Goal: Task Accomplishment & Management: Use online tool/utility

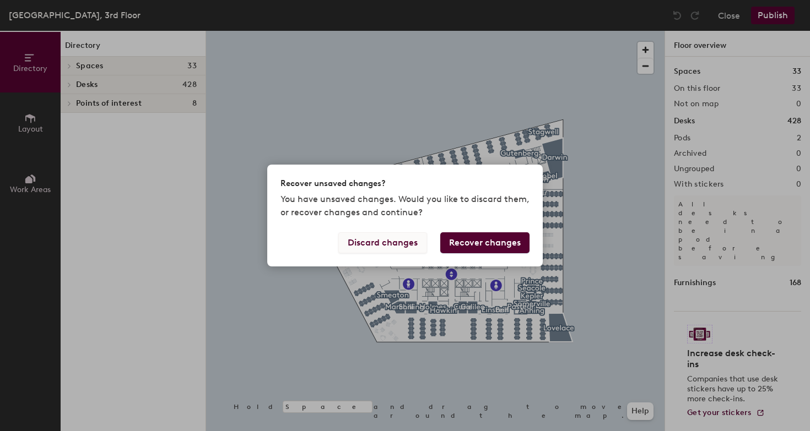
click at [399, 242] on button "Discard changes" at bounding box center [382, 242] width 89 height 21
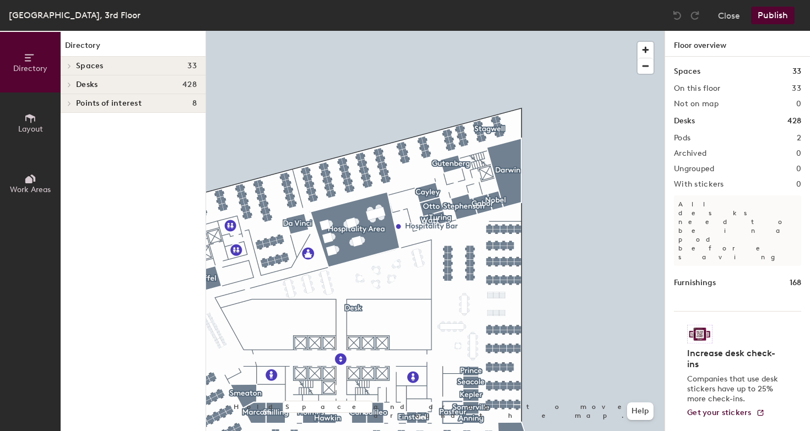
click at [686, 106] on h2 "Not on map" at bounding box center [696, 104] width 45 height 9
click at [688, 89] on h2 "On this floor" at bounding box center [697, 88] width 47 height 9
click at [127, 66] on h4 "Spaces 33" at bounding box center [136, 66] width 121 height 9
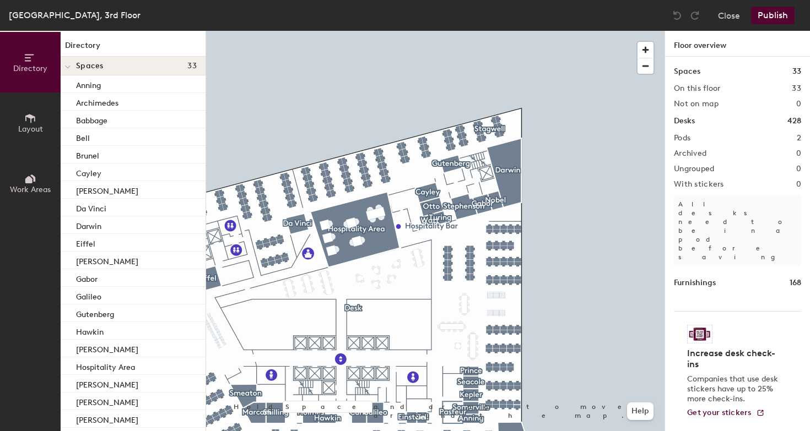
click at [76, 66] on span "Spaces" at bounding box center [90, 66] width 28 height 9
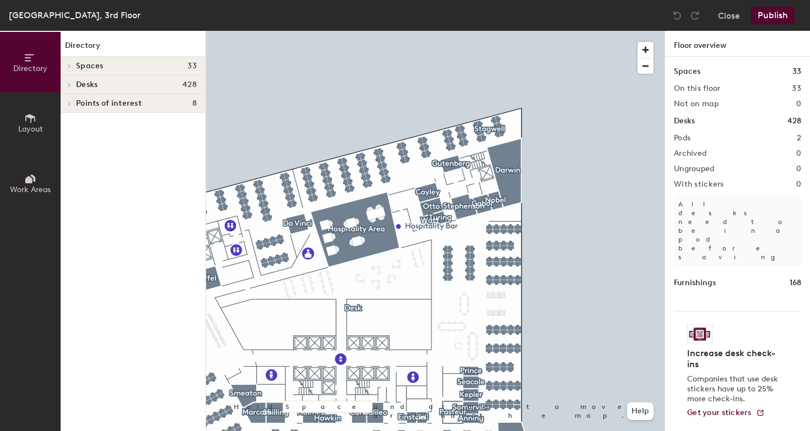
click at [82, 92] on div "Desks 428" at bounding box center [133, 84] width 145 height 19
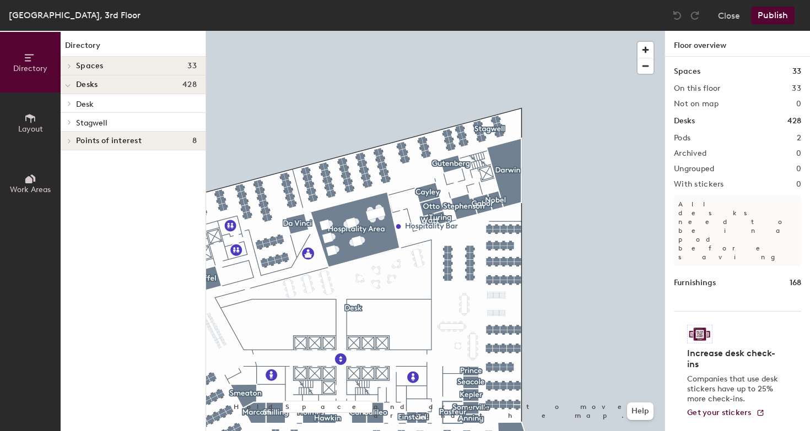
click at [110, 104] on p "Desk" at bounding box center [136, 103] width 121 height 14
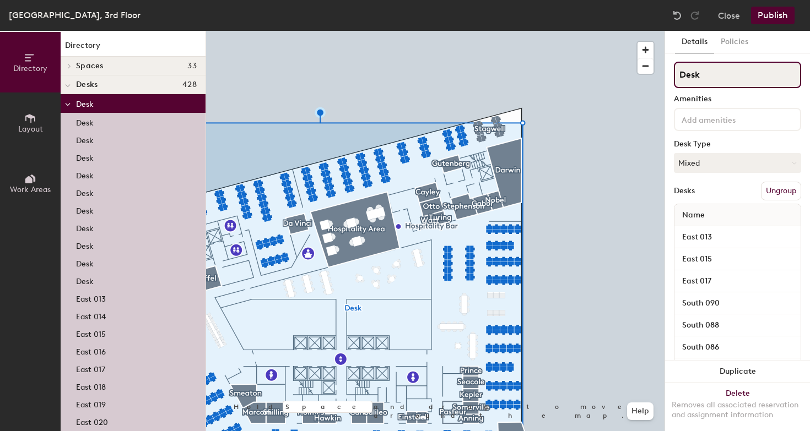
click at [705, 71] on input "Desk" at bounding box center [737, 75] width 127 height 26
click at [579, 31] on div at bounding box center [435, 31] width 458 height 0
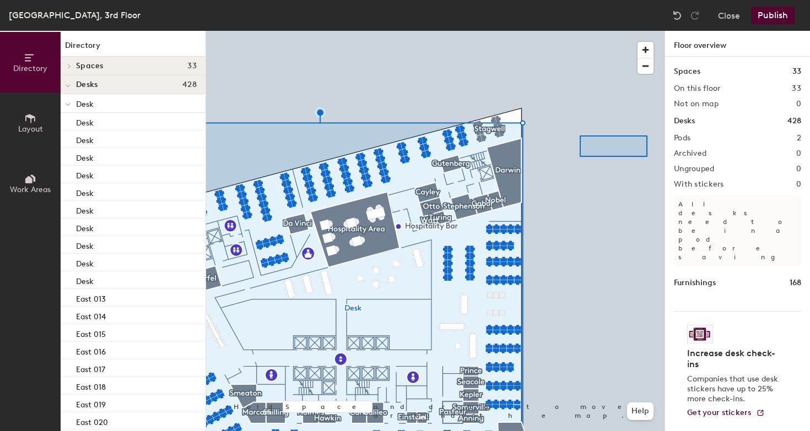
click at [720, 132] on div "Directory Layout Work Areas Directory Spaces 33 Anning [PERSON_NAME] Brunel Cay…" at bounding box center [405, 231] width 810 height 400
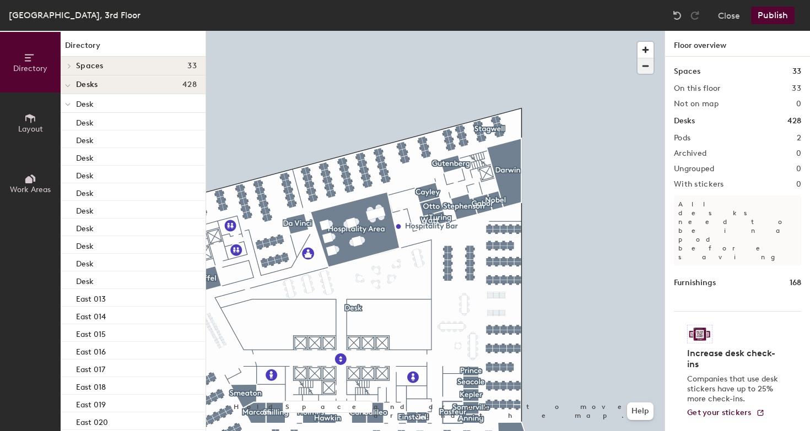
click at [645, 62] on span "button" at bounding box center [645, 65] width 16 height 15
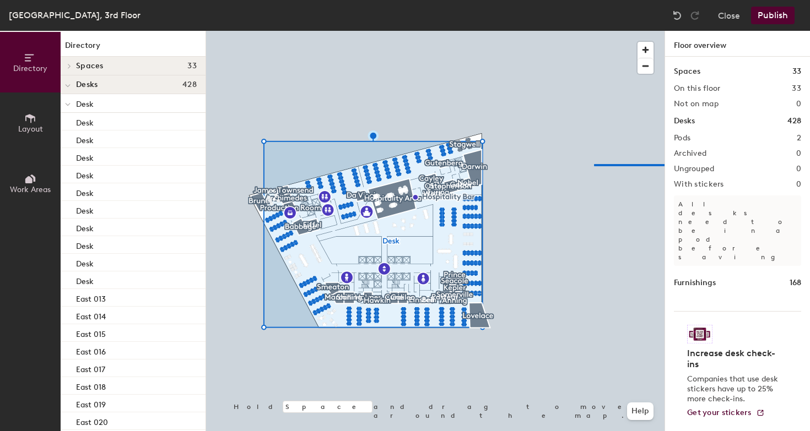
click at [719, 164] on div "Directory Layout Work Areas Directory Spaces 33 Anning [PERSON_NAME] Brunel Cay…" at bounding box center [405, 231] width 810 height 400
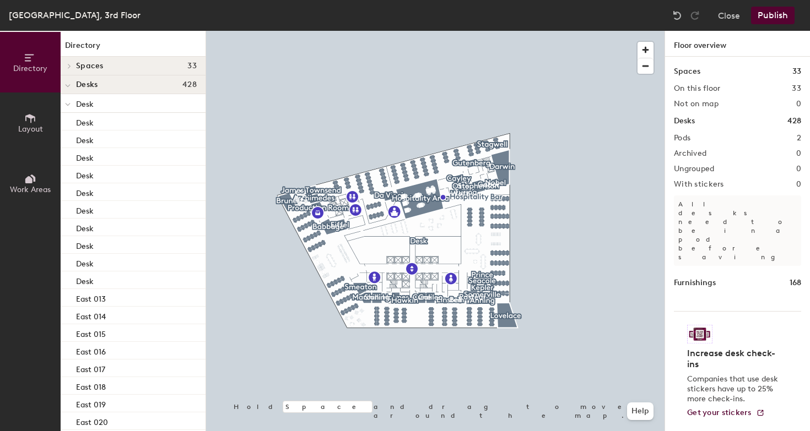
click at [292, 31] on div at bounding box center [435, 31] width 458 height 0
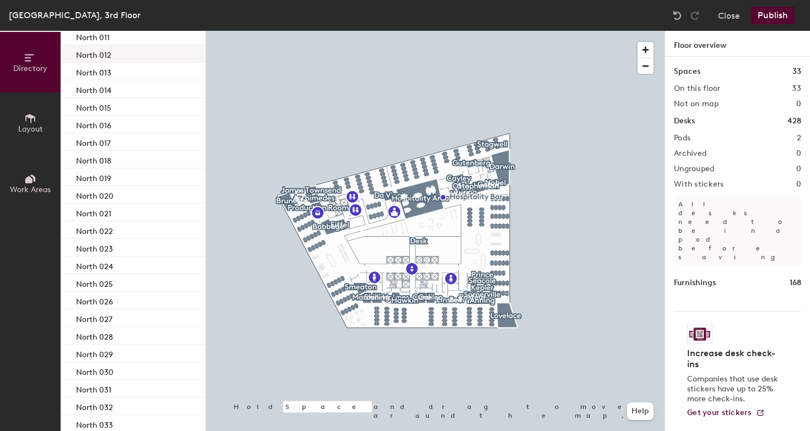
scroll to position [2784, 0]
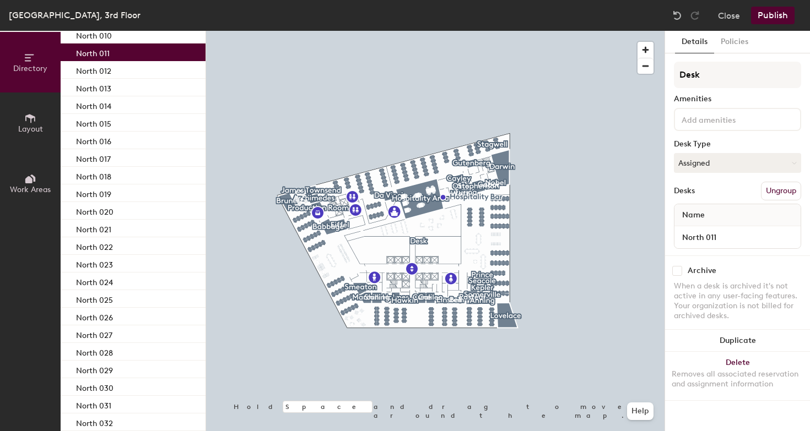
click at [112, 56] on div "North 011" at bounding box center [133, 53] width 145 height 18
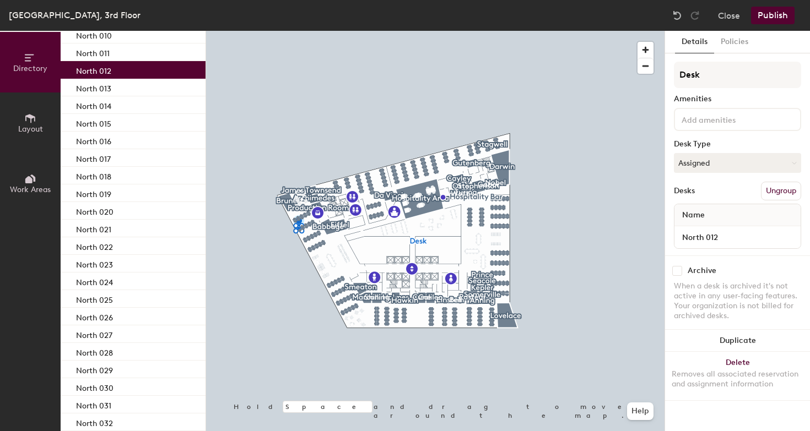
click at [112, 73] on div "North 012" at bounding box center [133, 70] width 145 height 18
click at [113, 54] on div "North 011" at bounding box center [133, 53] width 145 height 18
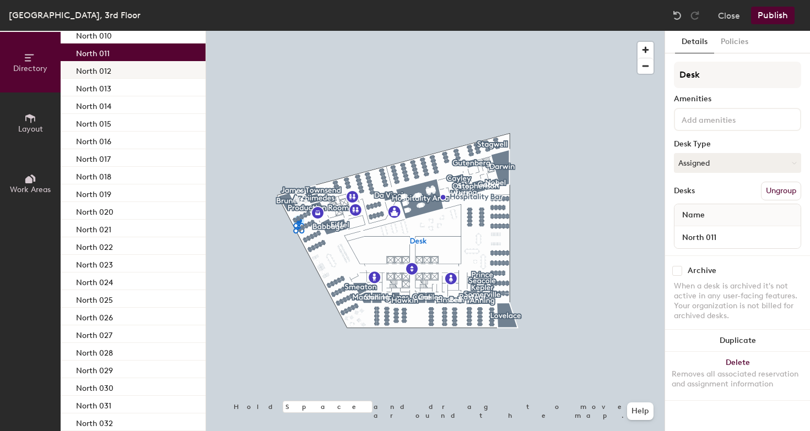
click at [110, 68] on p "North 012" at bounding box center [93, 69] width 35 height 13
click at [114, 57] on div "North 011" at bounding box center [133, 53] width 145 height 18
click at [697, 169] on button "Assigned" at bounding box center [737, 163] width 127 height 20
click at [703, 230] on div "Hoteled" at bounding box center [729, 230] width 110 height 17
click at [750, 163] on button "Hoteled" at bounding box center [737, 163] width 127 height 20
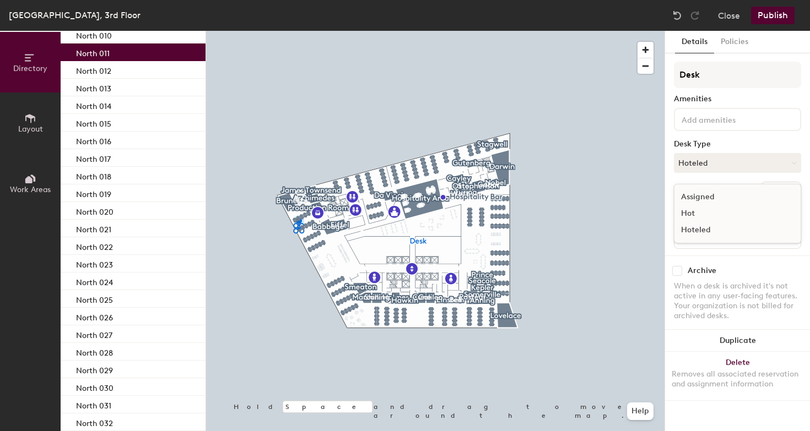
click at [712, 229] on div "Hoteled" at bounding box center [729, 230] width 110 height 17
click at [779, 17] on button "Publish" at bounding box center [773, 16] width 44 height 18
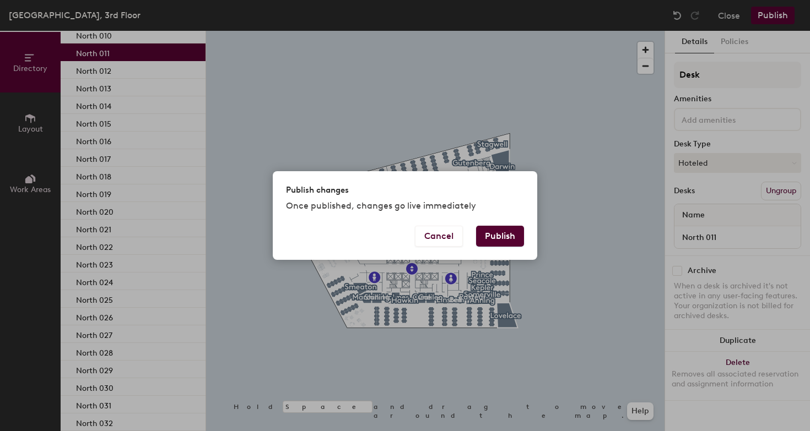
click at [510, 243] on button "Publish" at bounding box center [500, 236] width 48 height 21
